Goal: Transaction & Acquisition: Purchase product/service

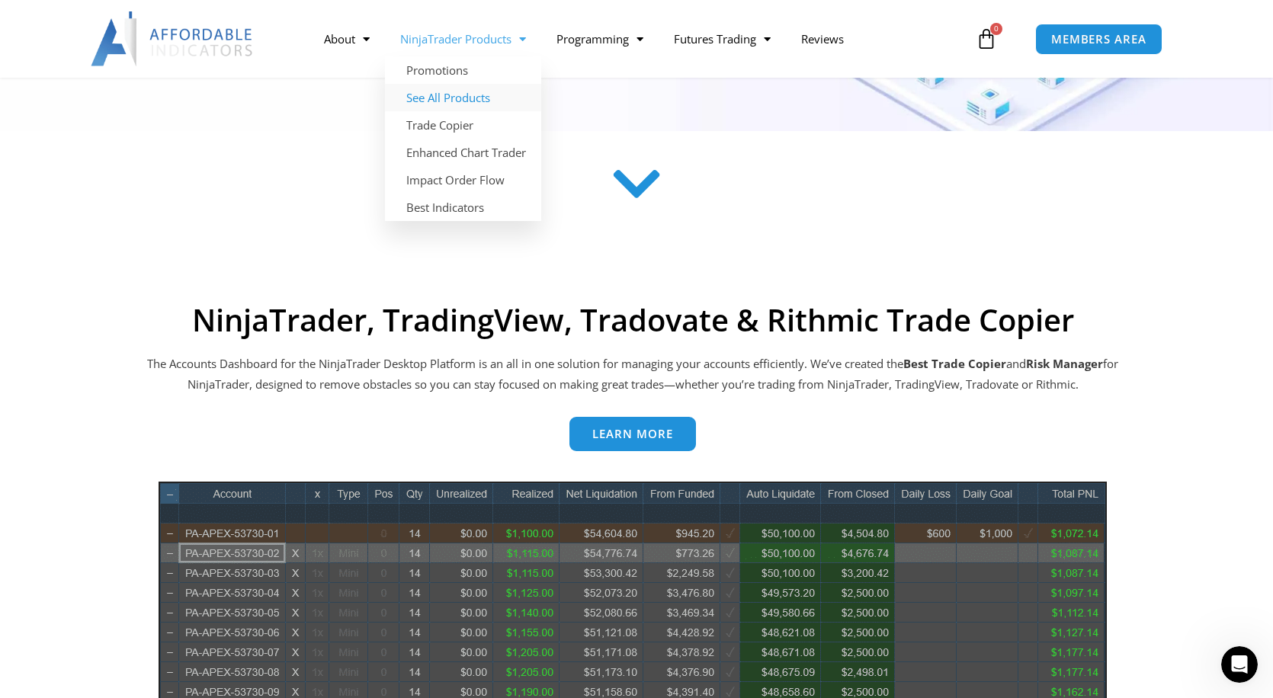
click at [466, 98] on link "See All Products" at bounding box center [463, 97] width 156 height 27
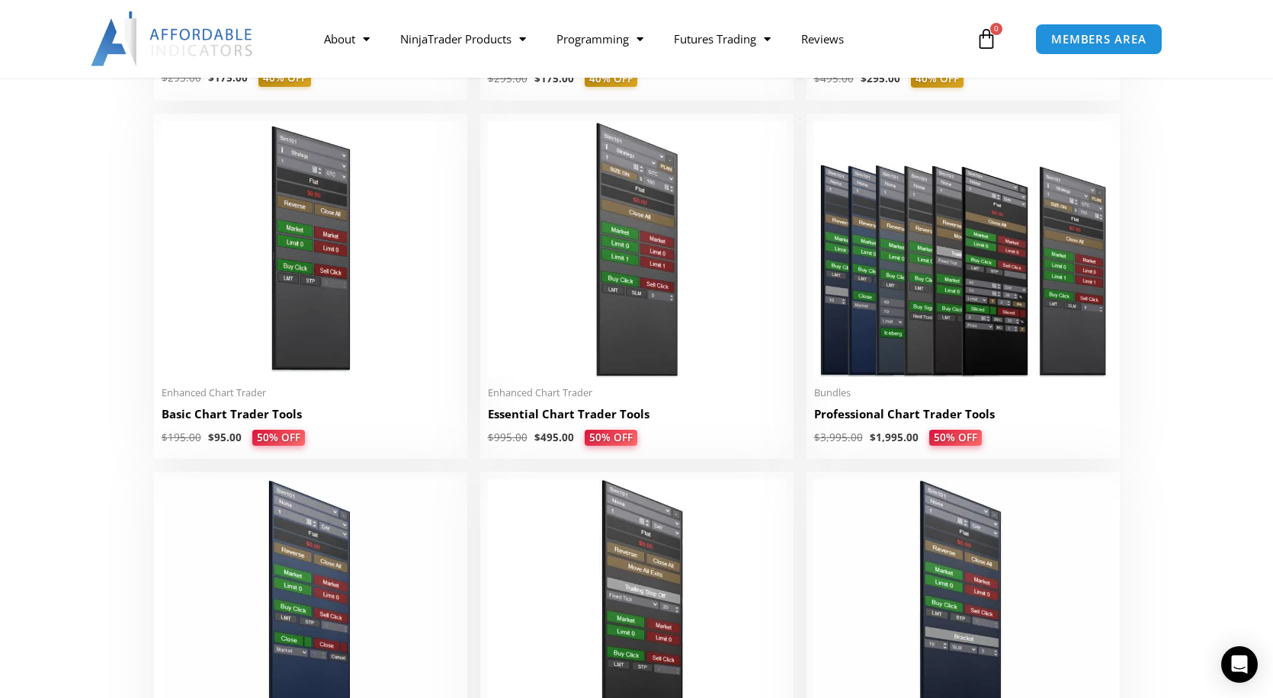
scroll to position [686, 0]
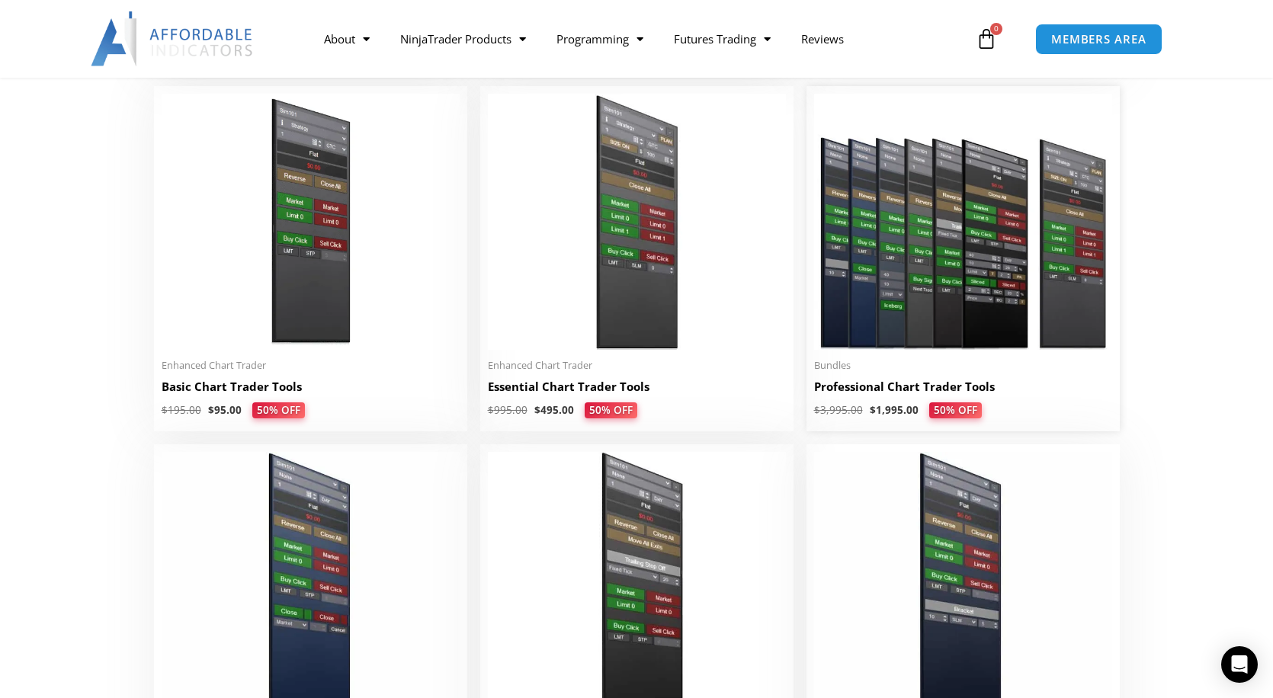
click at [889, 242] on img at bounding box center [963, 222] width 298 height 256
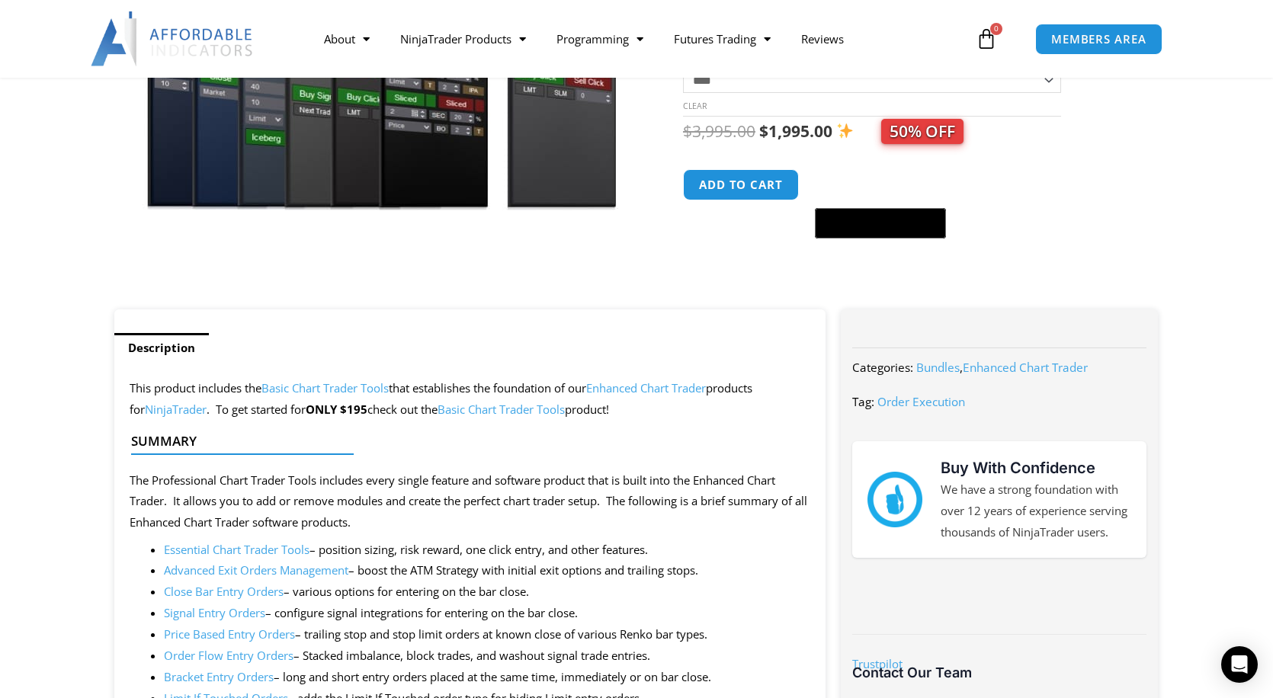
scroll to position [533, 0]
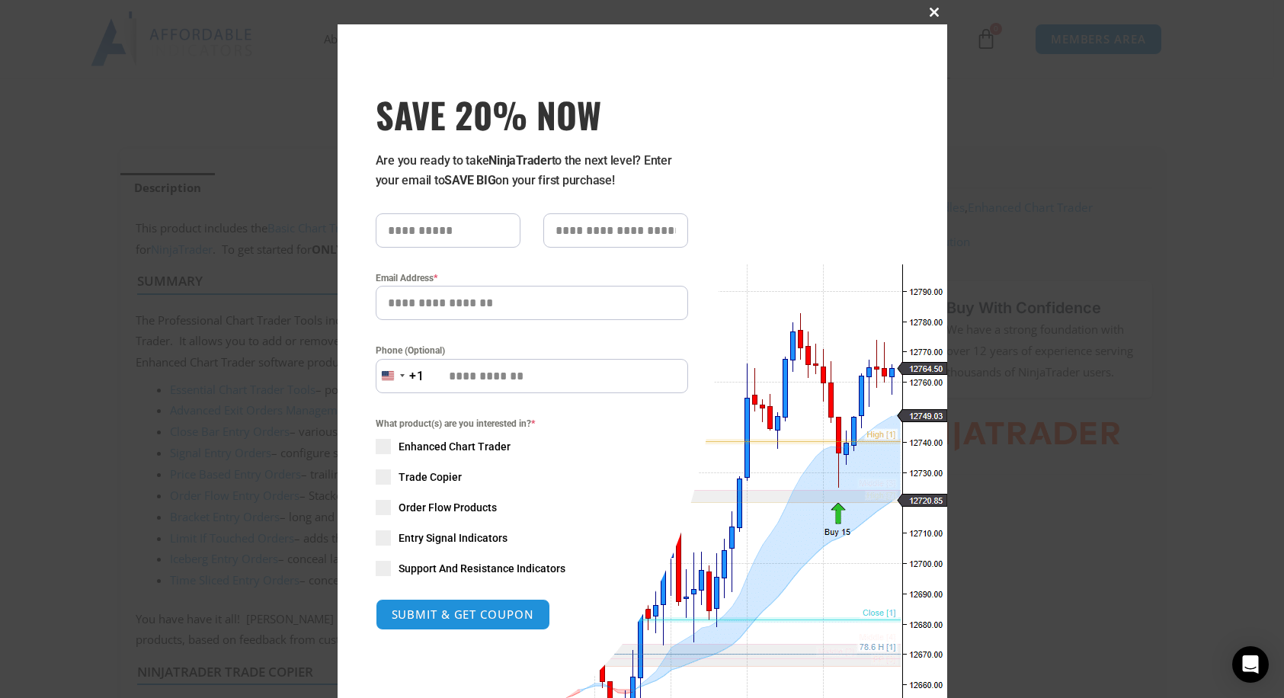
click at [927, 15] on span at bounding box center [935, 12] width 24 height 9
